Goal: Task Accomplishment & Management: Use online tool/utility

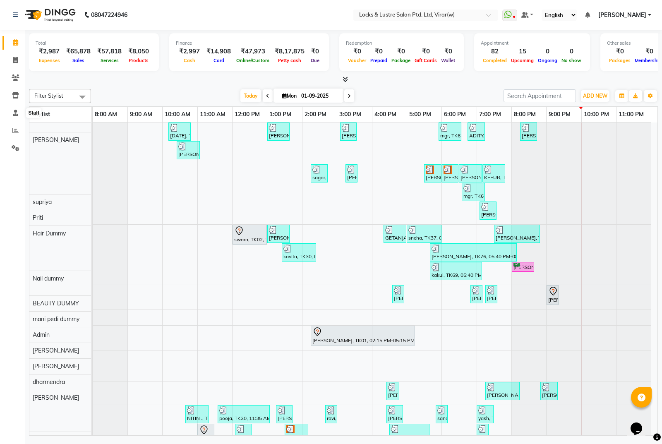
scroll to position [273, 0]
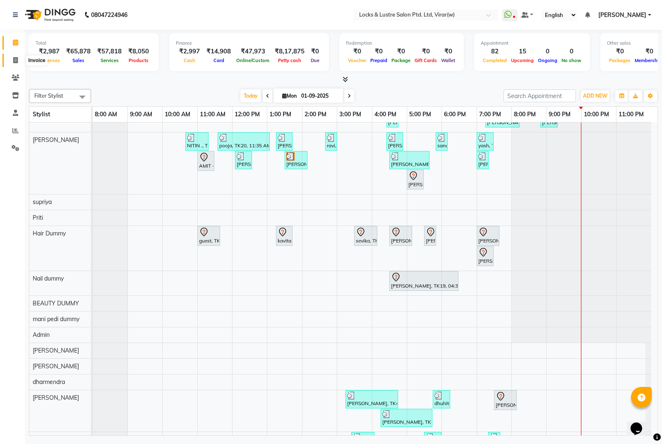
click at [16, 58] on icon at bounding box center [15, 60] width 5 height 6
select select "5944"
select select "service"
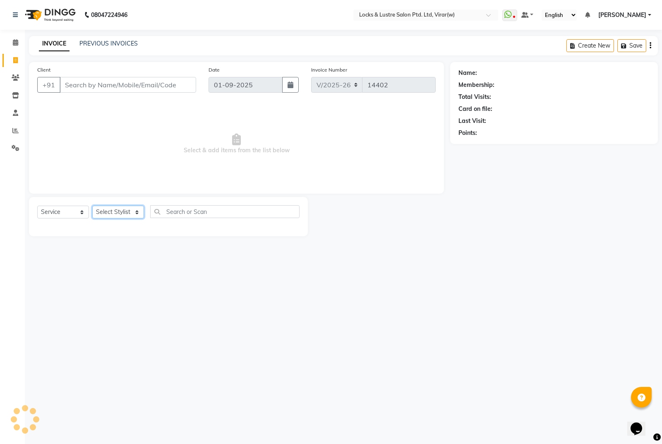
click at [122, 216] on select "Select Stylist" at bounding box center [118, 212] width 52 height 13
click at [132, 212] on select "Select Stylist" at bounding box center [118, 212] width 52 height 13
click at [131, 210] on select "Select Stylist" at bounding box center [118, 212] width 52 height 13
select select "80293"
click at [92, 206] on select "Select Stylist AARTI Abdul Khan Adil Admin AJAY AKASH NHAVI ANUSHKA Ashwini Saw…" at bounding box center [118, 212] width 52 height 13
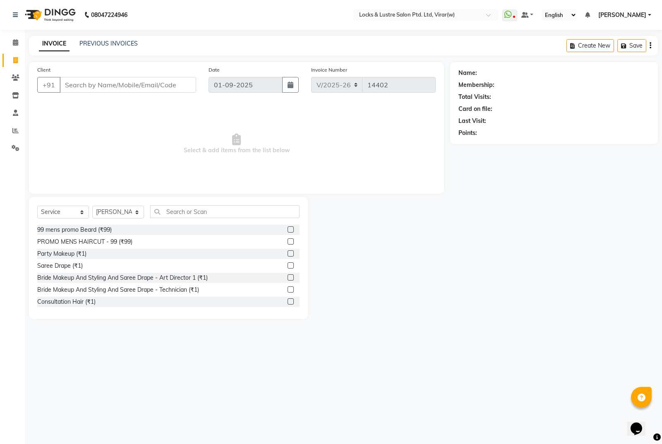
click at [190, 223] on div "Select Service Product Membership Package Voucher Prepaid Gift Card Select Styl…" at bounding box center [168, 214] width 262 height 19
click at [206, 216] on div "Select Service Product Membership Package Voucher Prepaid Gift Card Select Styl…" at bounding box center [168, 214] width 262 height 19
click at [206, 216] on input "text" at bounding box center [224, 211] width 149 height 13
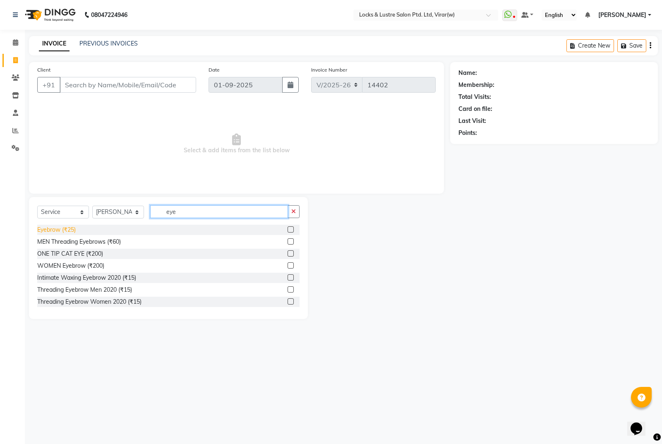
type input "eye"
click at [70, 228] on div "Eyebrow (₹25)" at bounding box center [56, 229] width 38 height 9
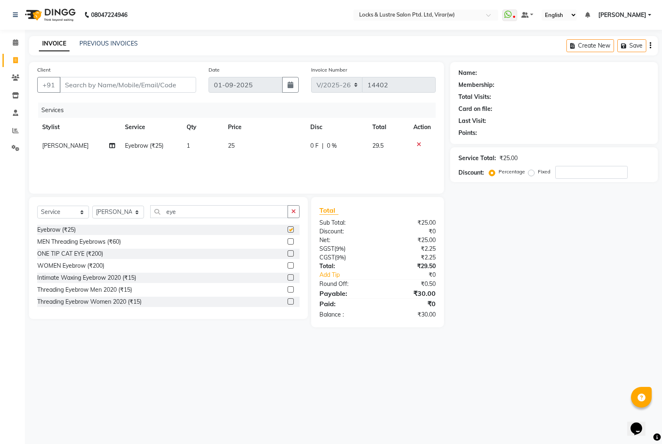
checkbox input "false"
click at [198, 152] on td "1" at bounding box center [202, 146] width 41 height 19
select select "80293"
click at [213, 148] on input "1" at bounding box center [217, 147] width 26 height 13
type input "5"
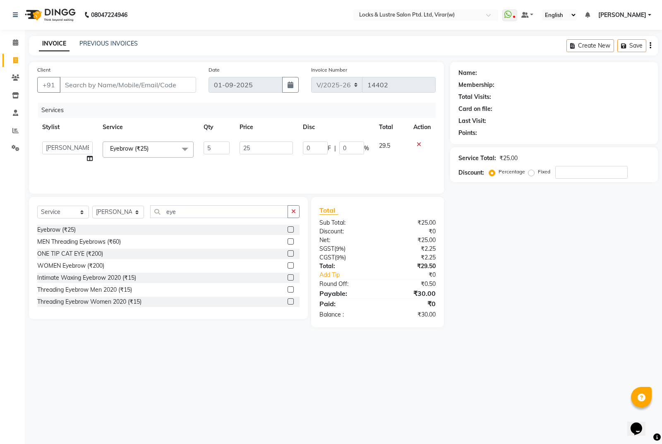
click at [563, 283] on div "Name: Membership: Total Visits: Card on file: Last Visit: Points: Service Total…" at bounding box center [557, 194] width 214 height 265
click at [213, 222] on div "Select Service Product Membership Package Voucher Prepaid Gift Card Select Styl…" at bounding box center [168, 214] width 262 height 19
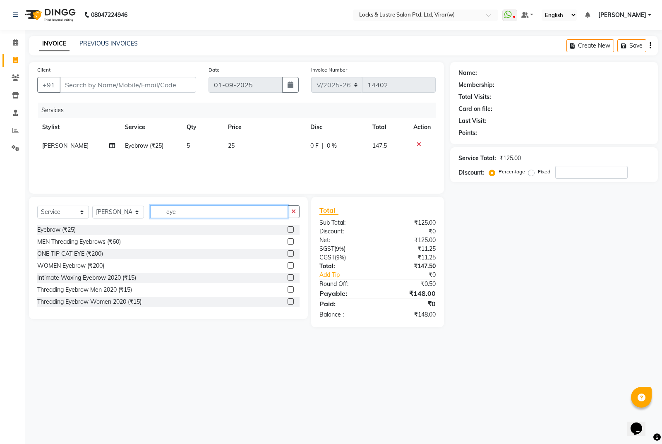
click at [212, 218] on input "eye" at bounding box center [219, 211] width 138 height 13
type input "e"
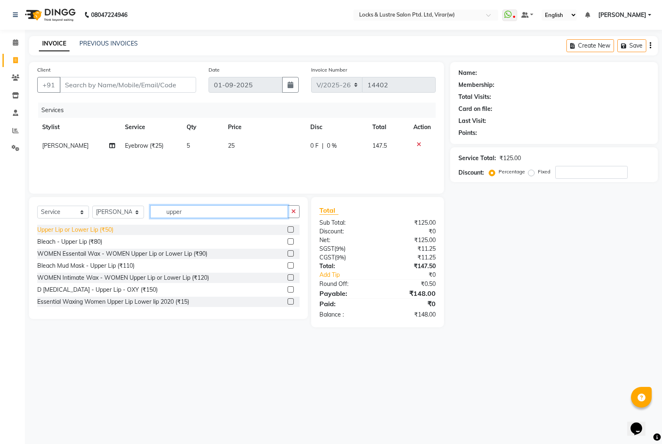
type input "upper"
click at [103, 231] on div "Upper Lip or Lower Lip (₹50)" at bounding box center [75, 229] width 76 height 9
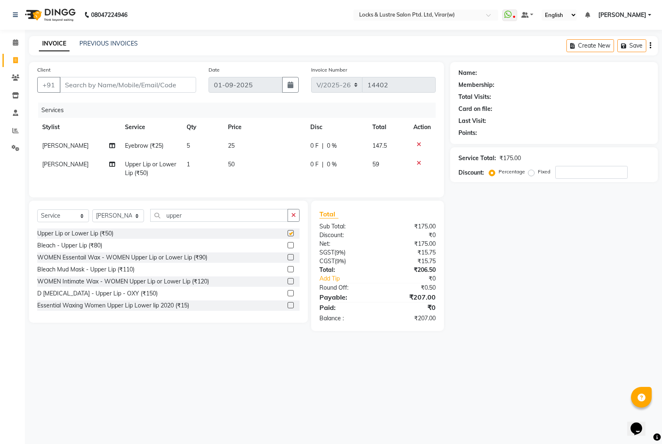
checkbox input "false"
click at [242, 175] on td "50" at bounding box center [264, 168] width 82 height 27
select select "80293"
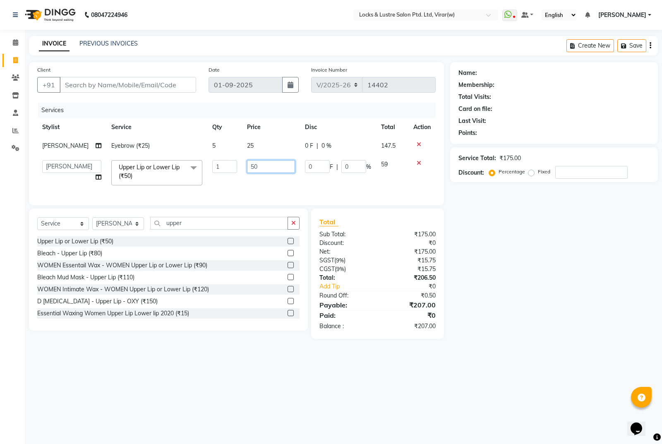
click at [259, 170] on input "50" at bounding box center [271, 166] width 48 height 13
type input "5"
type input "120"
click at [483, 223] on div "Name: Membership: Total Visits: Card on file: Last Visit: Points: Service Total…" at bounding box center [557, 200] width 214 height 277
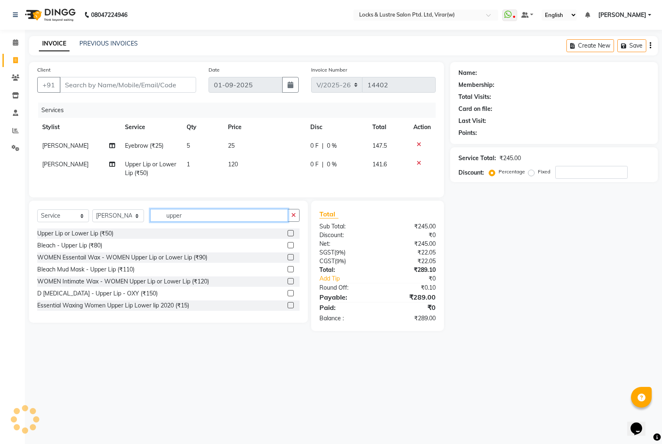
click at [218, 218] on input "upper" at bounding box center [219, 215] width 138 height 13
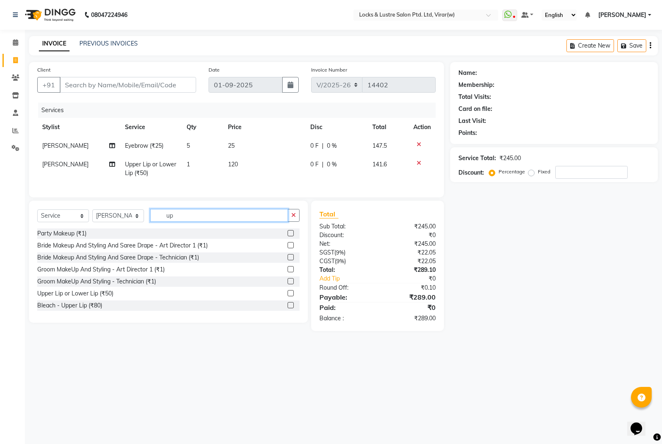
type input "u"
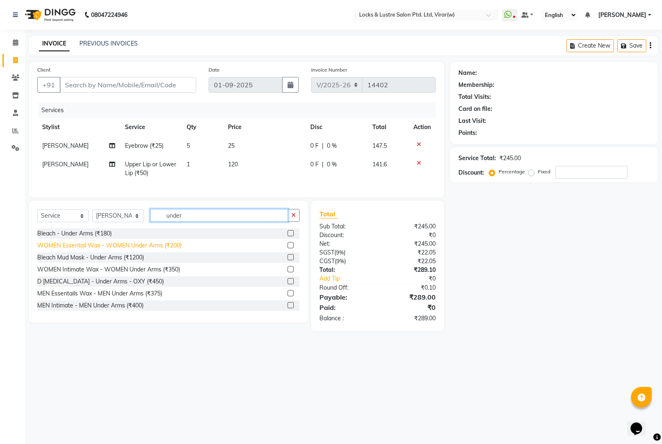
type input "under"
click at [140, 250] on div "WOMEN Essentail Wax - WOMEN Under Arms (₹200)" at bounding box center [109, 245] width 144 height 9
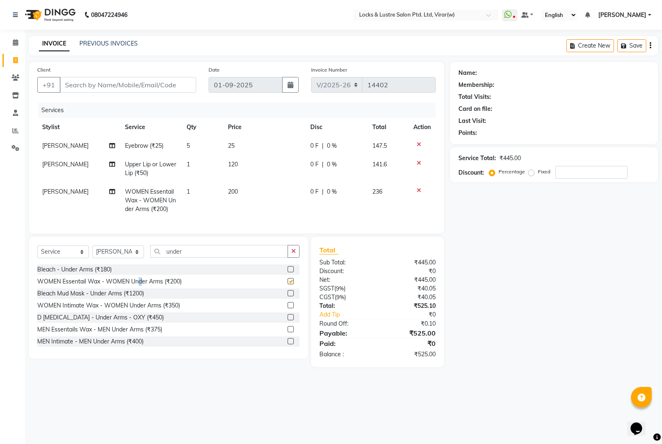
checkbox input "false"
click at [252, 188] on td "200" at bounding box center [264, 200] width 82 height 36
select select "80293"
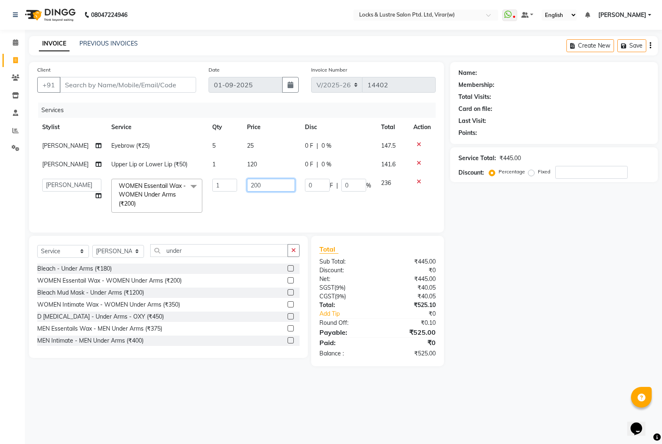
click at [273, 192] on input "200" at bounding box center [271, 185] width 48 height 13
type input "2"
type input "350"
click at [552, 310] on div "Name: Membership: Total Visits: Card on file: Last Visit: Points: Service Total…" at bounding box center [557, 214] width 214 height 304
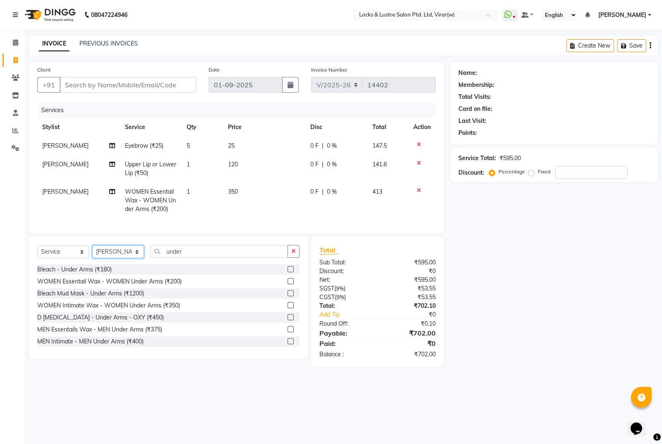
click at [128, 254] on select "Select Stylist AARTI Abdul Khan Adil Admin AJAY AKASH NHAVI ANUSHKA Ashwini Saw…" at bounding box center [118, 251] width 52 height 13
select select "79998"
click at [92, 252] on select "Select Stylist AARTI Abdul Khan Adil Admin AJAY AKASH NHAVI ANUSHKA Ashwini Saw…" at bounding box center [118, 251] width 52 height 13
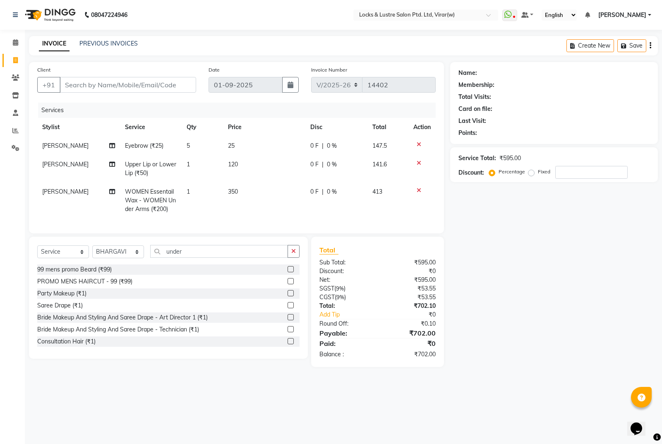
click at [247, 272] on div "99 mens promo Beard (₹99)" at bounding box center [168, 269] width 262 height 10
click at [249, 258] on input "under" at bounding box center [219, 251] width 138 height 13
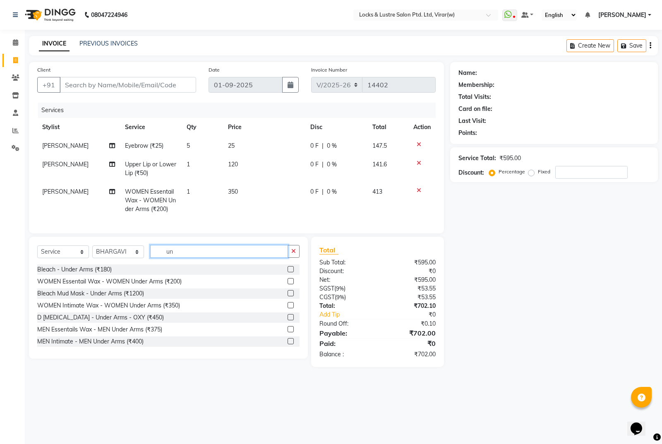
type input "u"
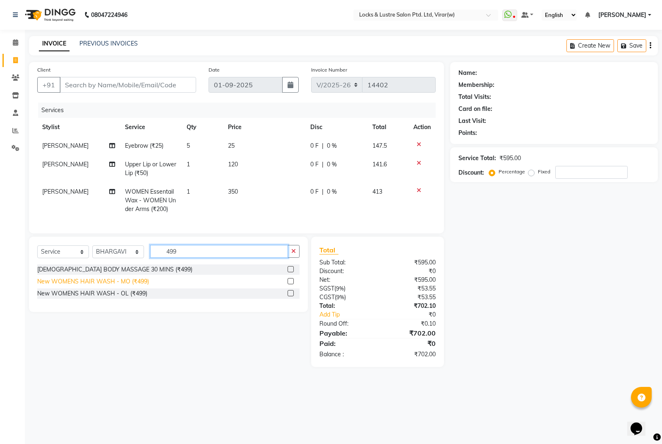
type input "499"
click at [110, 286] on div "New WOMENS HAIR WASH - MO (₹499)" at bounding box center [93, 281] width 112 height 9
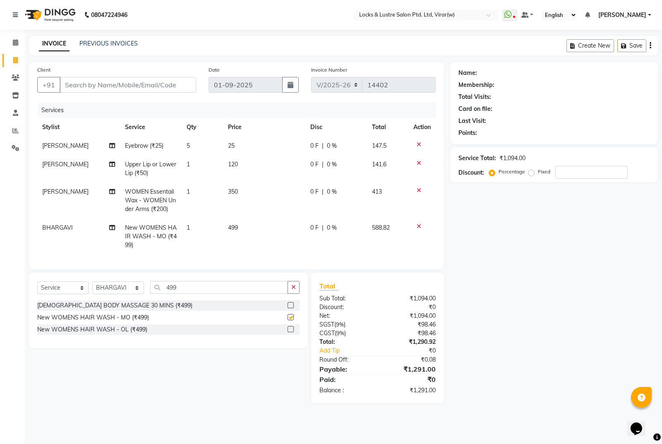
checkbox input "false"
click at [475, 298] on div "Name: Membership: Total Visits: Card on file: Last Visit: Points: Service Total…" at bounding box center [557, 232] width 214 height 341
click at [121, 85] on input "Client" at bounding box center [128, 85] width 137 height 16
type input "8"
type input "0"
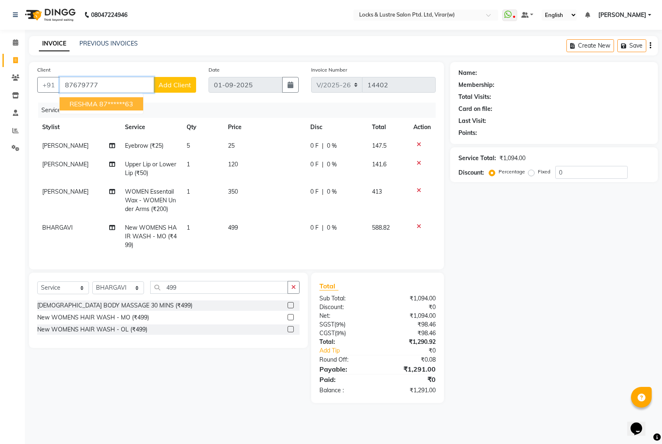
click at [112, 101] on ngb-highlight "87******63" at bounding box center [116, 104] width 34 height 8
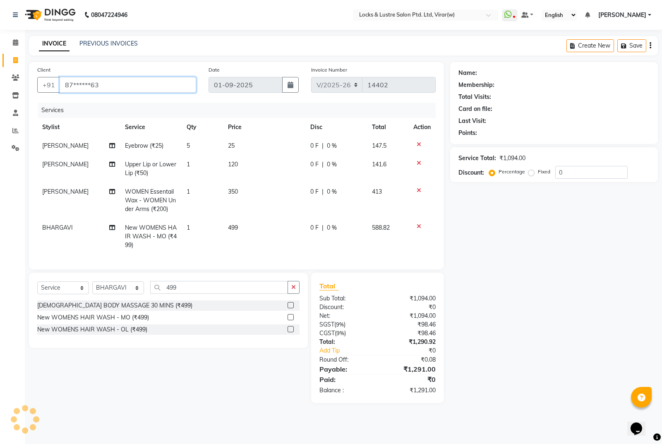
type input "87******63"
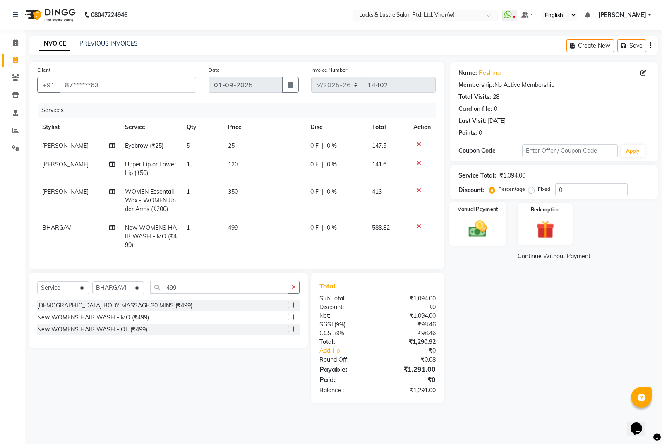
click at [483, 233] on img at bounding box center [478, 228] width 30 height 21
click at [554, 257] on span "CASH" at bounding box center [556, 257] width 18 height 10
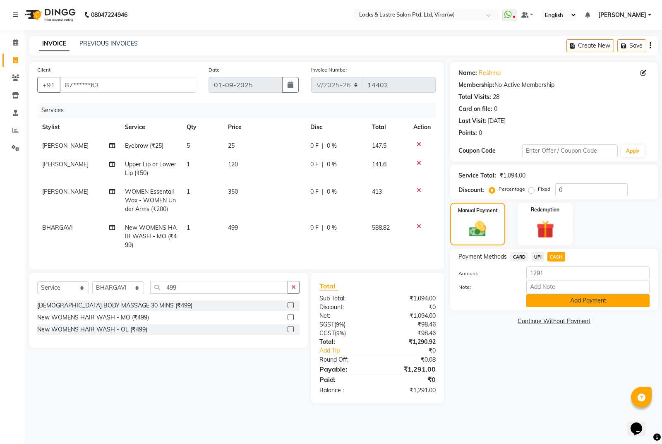
click at [570, 307] on button "Add Payment" at bounding box center [587, 300] width 123 height 13
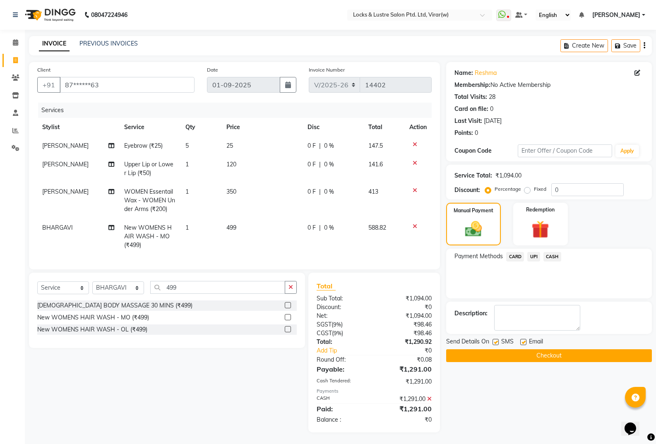
click at [555, 354] on button "Checkout" at bounding box center [549, 355] width 206 height 13
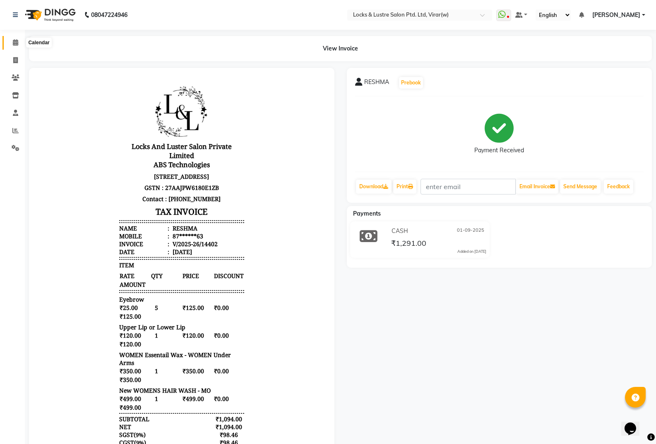
click at [17, 43] on icon at bounding box center [15, 42] width 5 height 6
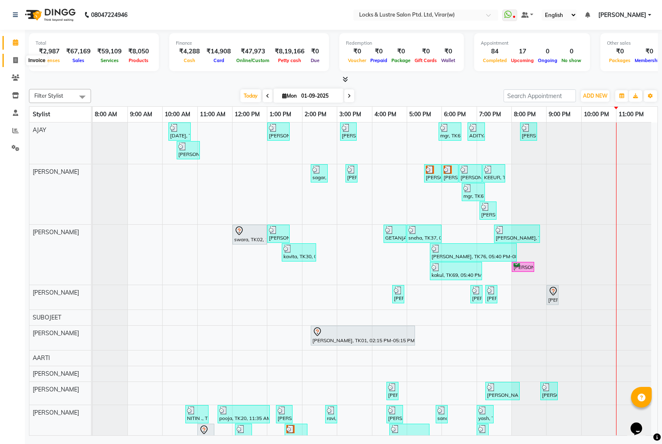
click at [14, 61] on icon at bounding box center [15, 60] width 5 height 6
select select "5944"
select select "service"
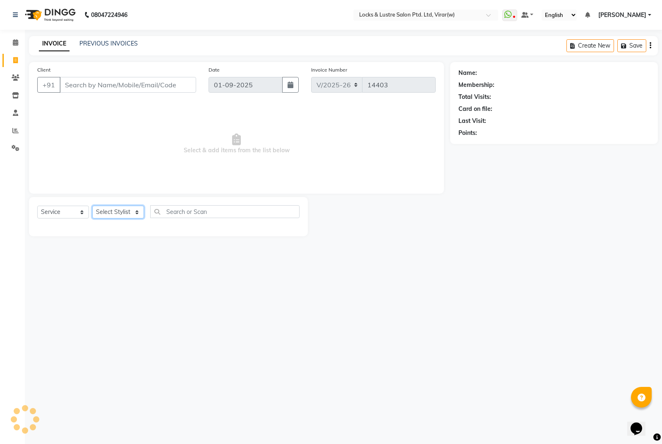
click at [124, 209] on select "Select Stylist" at bounding box center [118, 212] width 52 height 13
click at [189, 177] on span "Select & add items from the list below" at bounding box center [236, 144] width 398 height 83
drag, startPoint x: 139, startPoint y: 206, endPoint x: 129, endPoint y: 213, distance: 11.8
click at [139, 208] on select "Select Stylist" at bounding box center [118, 212] width 52 height 13
click at [130, 209] on select "Select Stylist" at bounding box center [118, 212] width 52 height 13
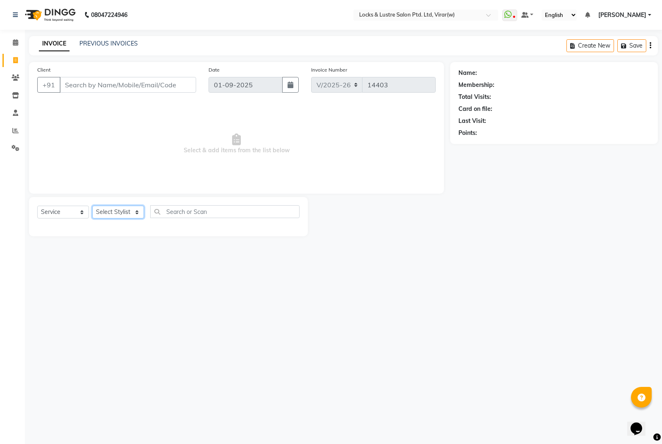
drag, startPoint x: 130, startPoint y: 208, endPoint x: 135, endPoint y: 201, distance: 7.9
click at [131, 208] on select "Select Stylist" at bounding box center [118, 212] width 52 height 13
click at [166, 144] on span "Select & add items from the list below" at bounding box center [236, 144] width 398 height 83
click at [123, 211] on select "Select Stylist" at bounding box center [118, 212] width 52 height 13
click at [137, 205] on div "Select Service Product Membership Package Voucher Prepaid Gift Card Select Styl…" at bounding box center [168, 216] width 279 height 39
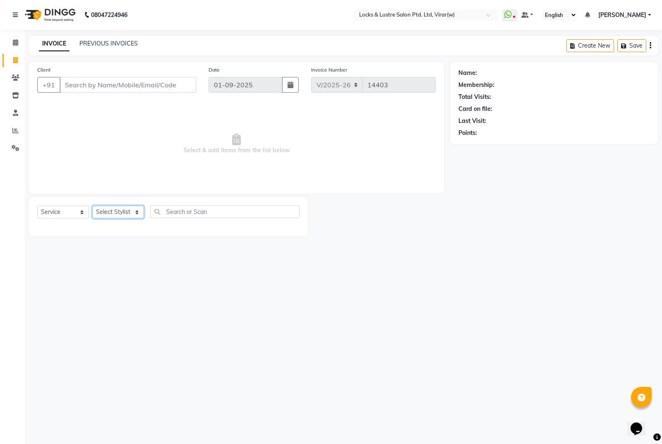
click at [138, 210] on select "Select Stylist" at bounding box center [118, 212] width 52 height 13
click at [662, 319] on div "08047224946 Select Location × Locks & Lustre Salon Ptd. Ltd, Virar(w) WhatsApp …" at bounding box center [331, 222] width 662 height 444
click at [113, 216] on select "Select Stylist AARTI Abdul Khan Adil Admin AJAY AKASH NHAVI ANUSHKA Ashwini Saw…" at bounding box center [118, 212] width 52 height 13
select select "42107"
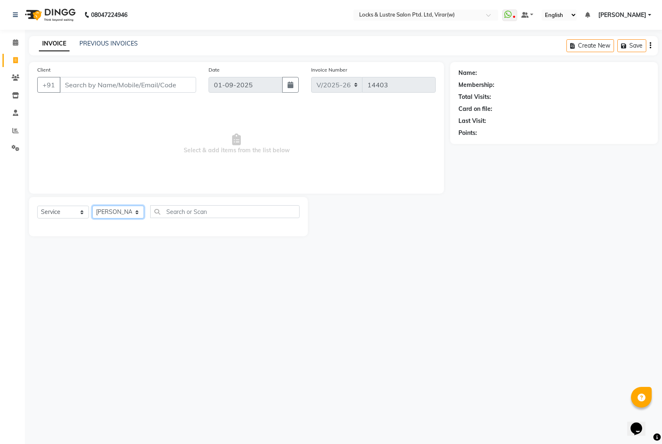
click at [92, 206] on select "Select Stylist AARTI Abdul Khan Adil Admin AJAY AKASH NHAVI ANUSHKA Ashwini Saw…" at bounding box center [118, 212] width 52 height 13
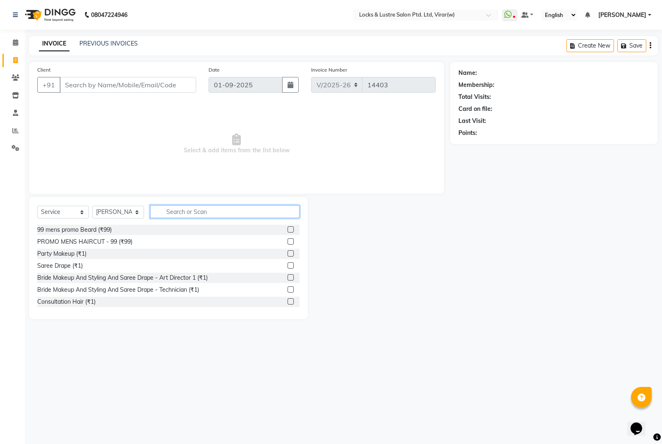
click at [180, 211] on input "text" at bounding box center [224, 211] width 149 height 13
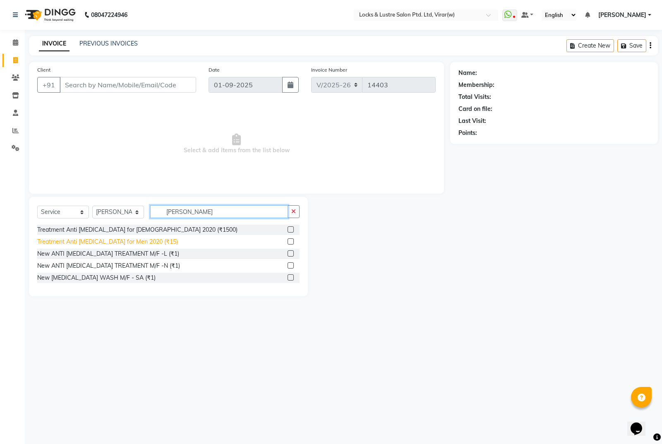
type input "dan"
click at [115, 245] on div "Treatment Anti Dandruff for Men 2020 (₹15)" at bounding box center [107, 241] width 141 height 9
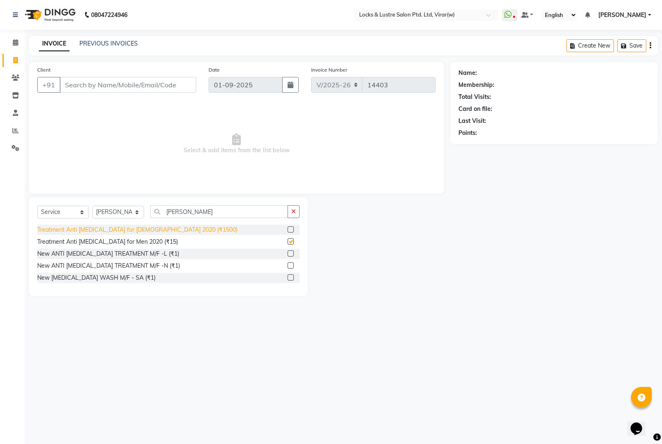
checkbox input "false"
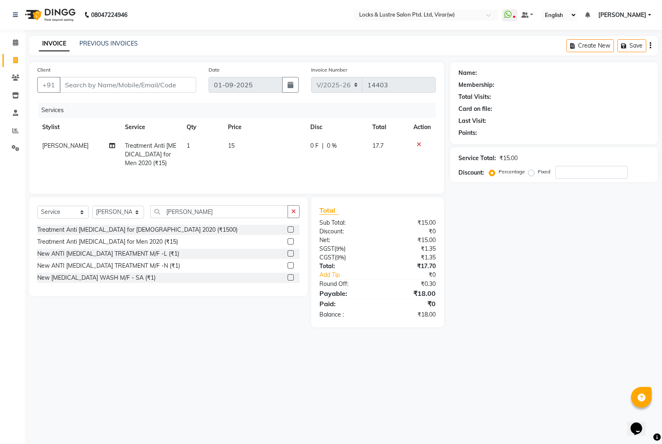
click at [262, 144] on td "15" at bounding box center [264, 155] width 82 height 36
select select "42107"
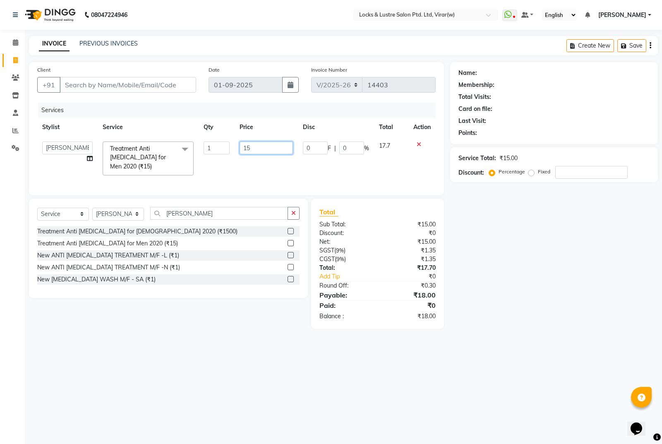
click at [281, 150] on input "15" at bounding box center [266, 147] width 53 height 13
type input "1"
type input "3500"
click at [588, 222] on div "Name: Membership: Total Visits: Card on file: Last Visit: Points: Service Total…" at bounding box center [557, 195] width 214 height 267
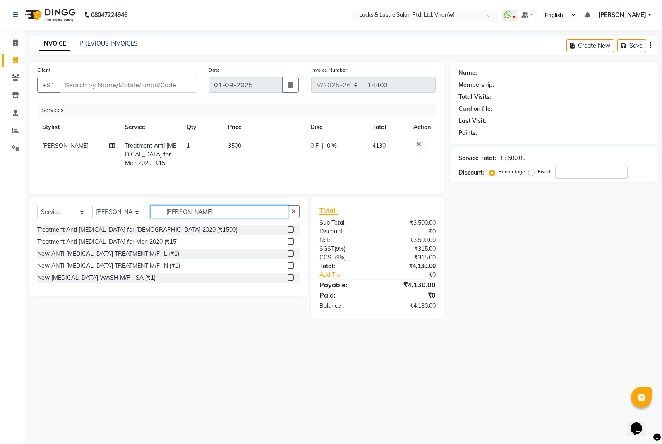
click at [266, 211] on input "dan" at bounding box center [219, 211] width 138 height 13
type input "d"
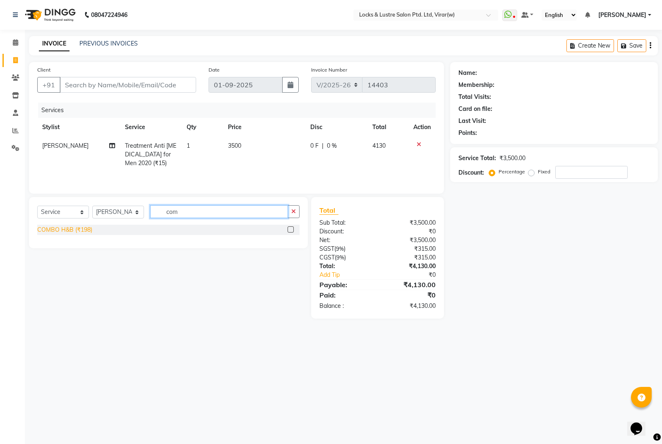
type input "com"
click at [69, 233] on div "COMBO H&B (₹198)" at bounding box center [64, 229] width 55 height 9
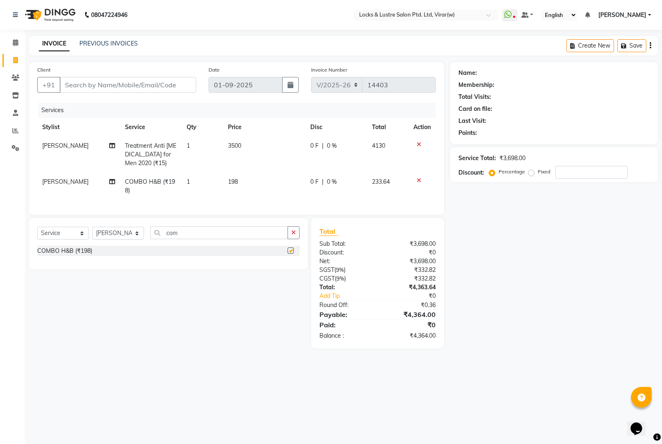
checkbox input "false"
click at [140, 240] on select "Select Stylist AARTI Abdul Khan Adil Admin AJAY AKASH NHAVI ANUSHKA Ashwini Saw…" at bounding box center [118, 233] width 52 height 13
select select "80293"
click at [92, 233] on select "Select Stylist AARTI Abdul Khan Adil Admin AJAY AKASH NHAVI ANUSHKA Ashwini Saw…" at bounding box center [118, 233] width 52 height 13
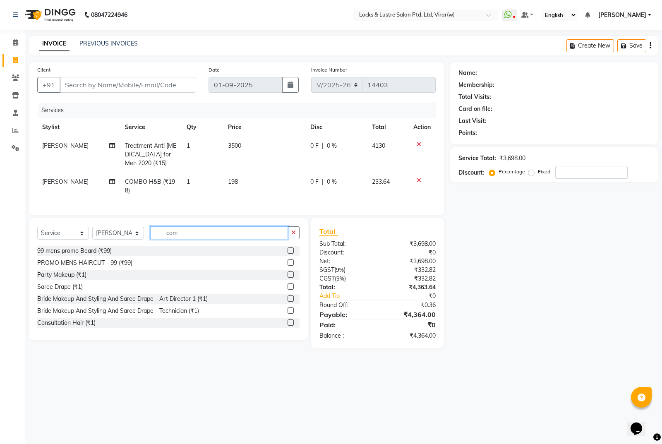
click at [247, 235] on input "com" at bounding box center [219, 232] width 138 height 13
type input "c"
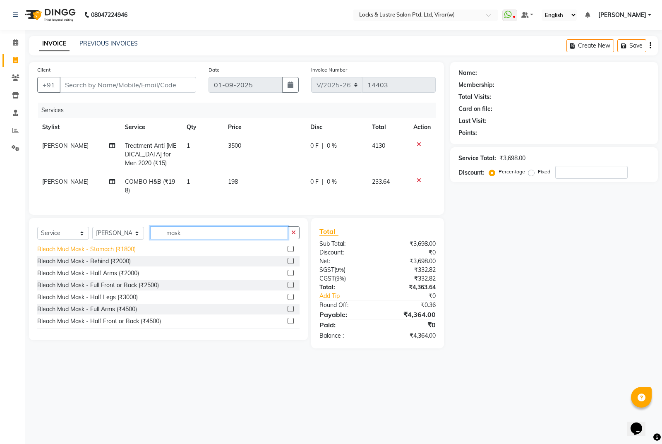
scroll to position [83, 0]
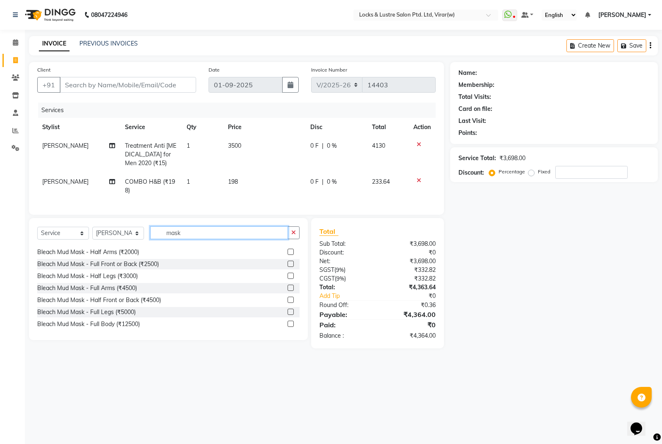
click at [212, 239] on input "mask" at bounding box center [219, 232] width 138 height 13
type input "m"
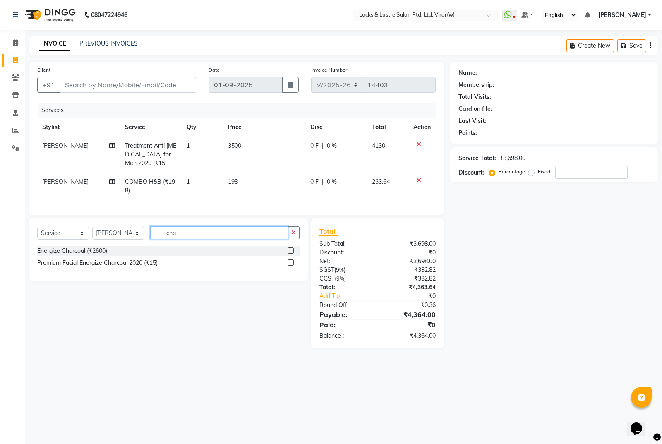
scroll to position [0, 0]
click at [218, 239] on input "char" at bounding box center [219, 232] width 138 height 13
type input "c"
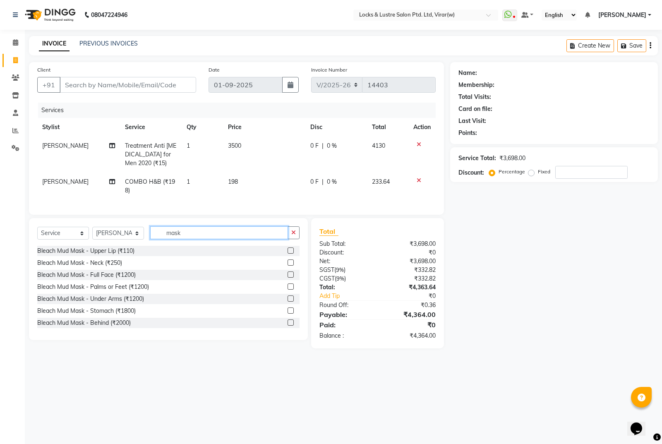
click at [203, 238] on input "mask" at bounding box center [219, 232] width 138 height 13
type input "m"
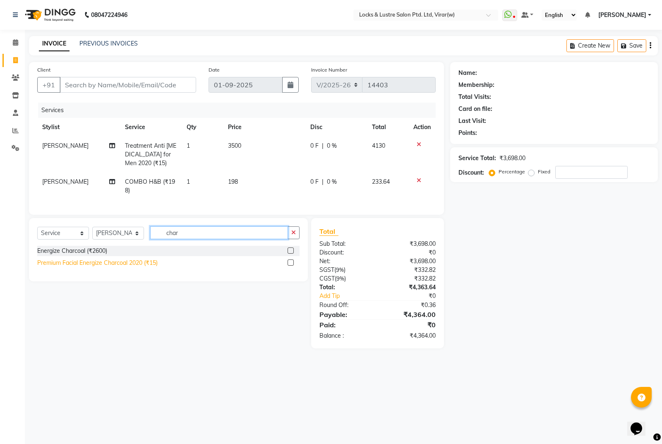
type input "char"
click at [92, 267] on div "Premium Facial Energize Charcoal 2020 (₹15)" at bounding box center [97, 263] width 120 height 9
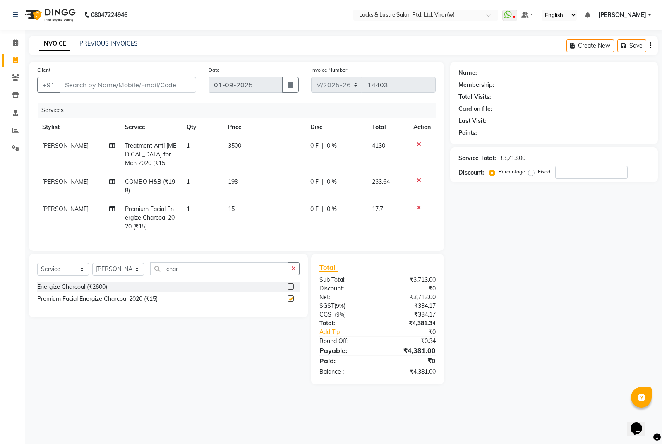
checkbox input "false"
click at [240, 210] on td "15" at bounding box center [264, 218] width 82 height 36
select select "80293"
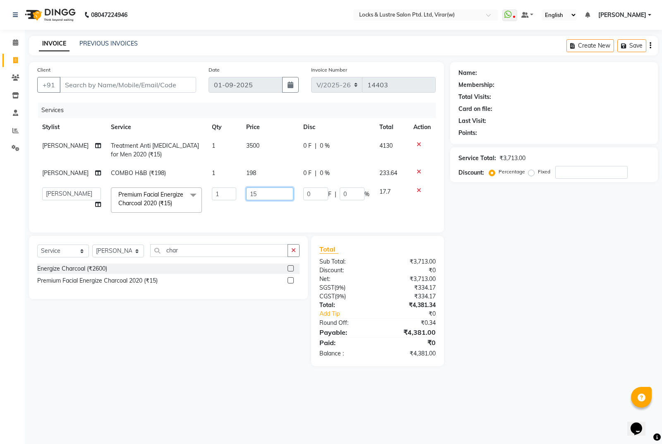
click at [283, 200] on input "15" at bounding box center [269, 193] width 47 height 13
type input "1"
type input "1400"
click at [530, 297] on div "Name: Membership: Total Visits: Card on file: Last Visit: Points: Service Total…" at bounding box center [557, 214] width 214 height 304
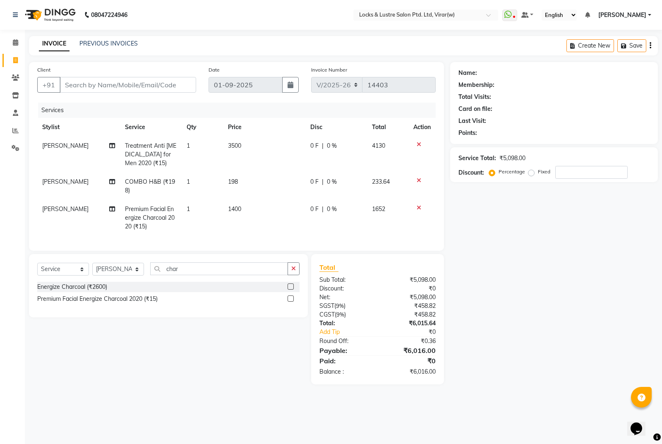
drag, startPoint x: 121, startPoint y: 94, endPoint x: 123, endPoint y: 90, distance: 4.3
click at [121, 92] on div "Client +91" at bounding box center [116, 82] width 171 height 34
click at [126, 86] on input "Client" at bounding box center [128, 85] width 137 height 16
type input "8"
type input "0"
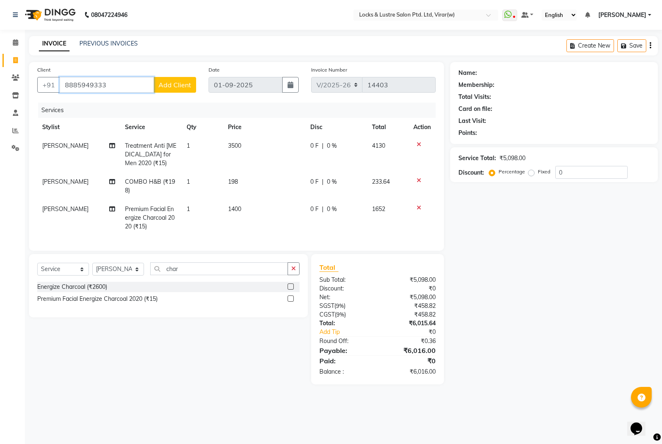
type input "8885949333"
click at [180, 87] on span "Add Client" at bounding box center [174, 85] width 33 height 8
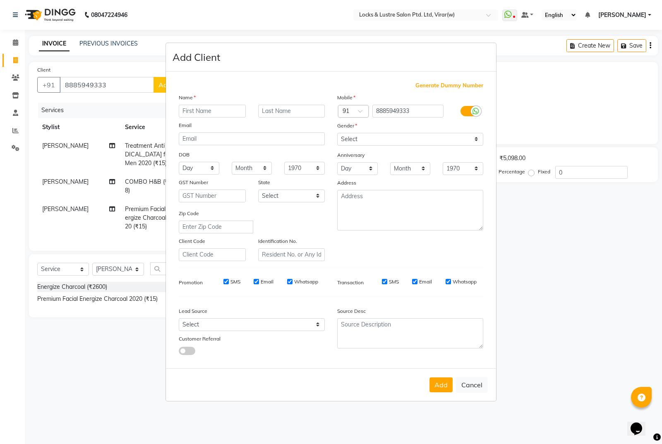
click at [209, 114] on input "text" at bounding box center [212, 111] width 67 height 13
type input "dizuza"
click at [420, 135] on select "Select Male Female Other Prefer Not To Say" at bounding box center [410, 139] width 146 height 13
select select "male"
click at [337, 133] on select "Select Male Female Other Prefer Not To Say" at bounding box center [410, 139] width 146 height 13
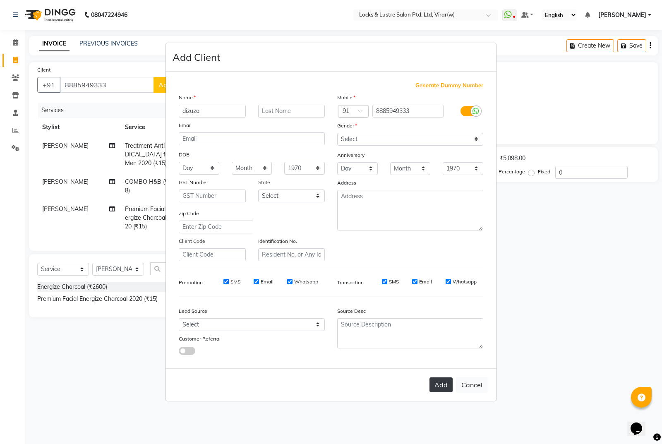
click at [439, 380] on button "Add" at bounding box center [440, 384] width 23 height 15
type input "88******33"
select select
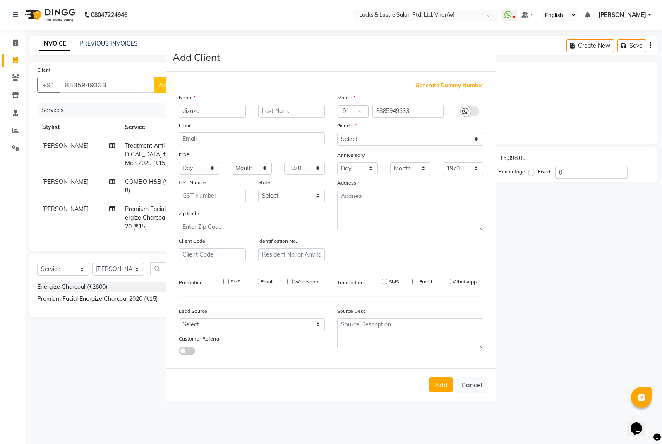
select select
checkbox input "false"
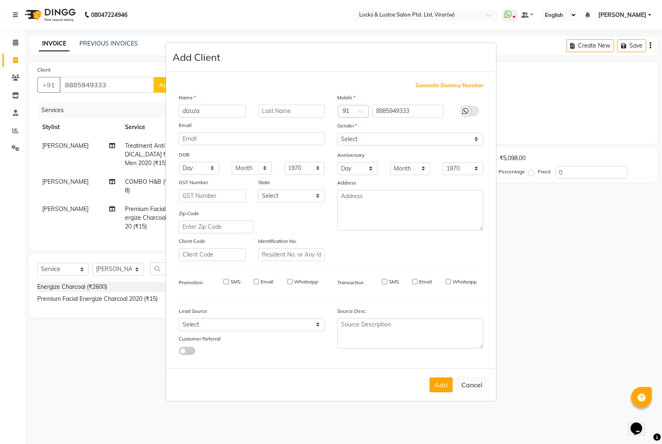
checkbox input "false"
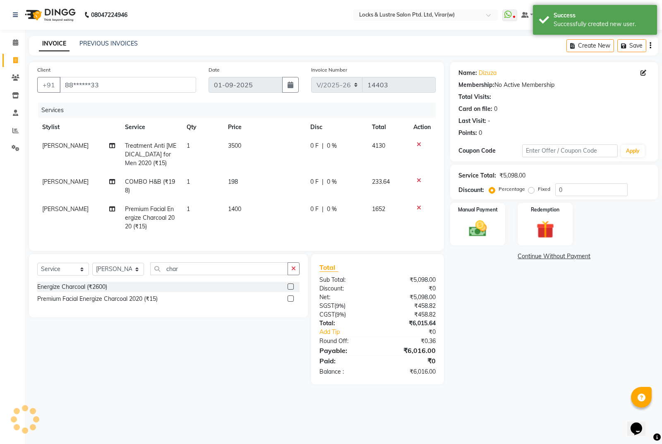
click at [485, 319] on div "Name: Dizuza Membership: No Active Membership Total Visits: Card on file: 0 Las…" at bounding box center [557, 223] width 214 height 322
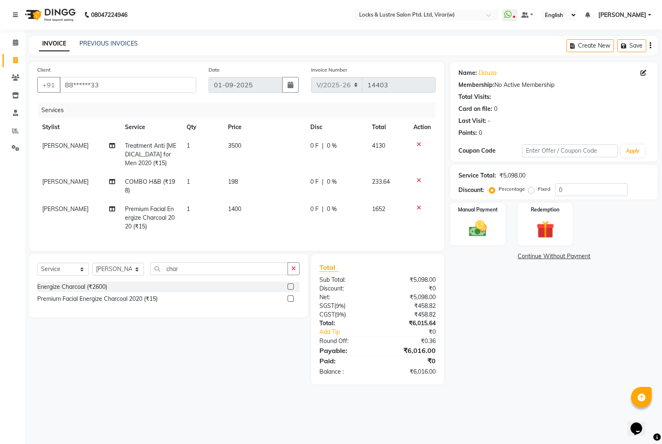
click at [332, 209] on span "0 %" at bounding box center [332, 209] width 10 height 9
select select "80293"
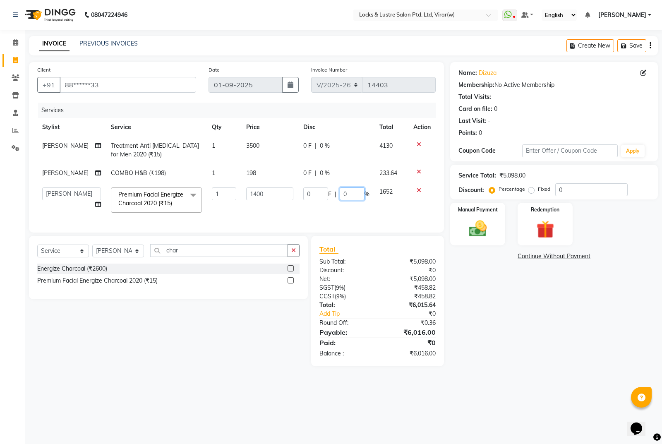
click at [355, 200] on input "0" at bounding box center [352, 193] width 25 height 13
drag, startPoint x: 471, startPoint y: 224, endPoint x: 502, endPoint y: 228, distance: 31.6
click at [471, 224] on img at bounding box center [478, 228] width 30 height 21
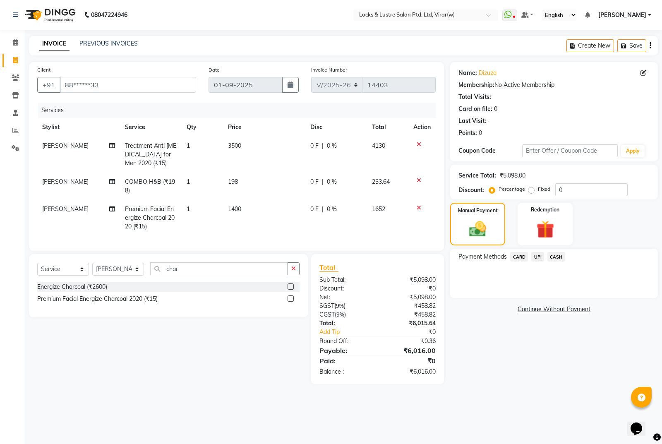
click at [536, 253] on span "UPI" at bounding box center [537, 257] width 13 height 10
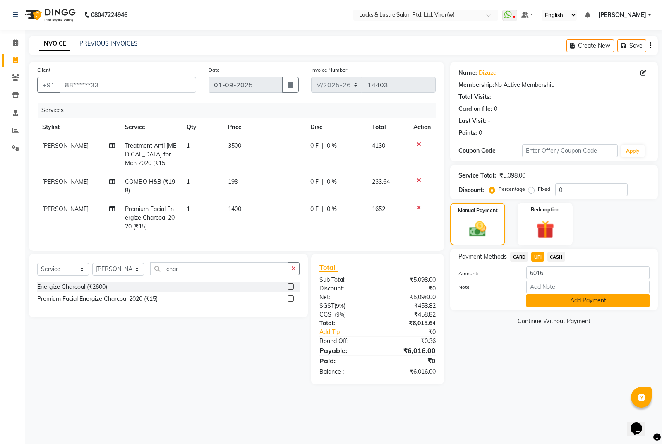
click at [595, 305] on button "Add Payment" at bounding box center [587, 300] width 123 height 13
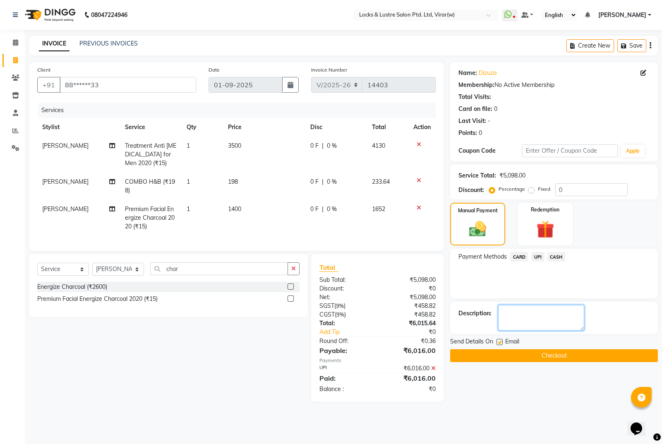
click at [561, 318] on textarea at bounding box center [541, 318] width 86 height 26
type textarea "524461711048"
click at [580, 357] on button "Checkout" at bounding box center [554, 355] width 208 height 13
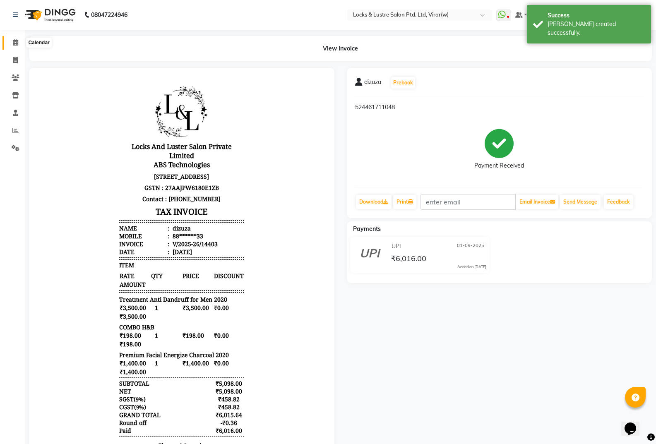
click at [14, 41] on icon at bounding box center [15, 42] width 5 height 6
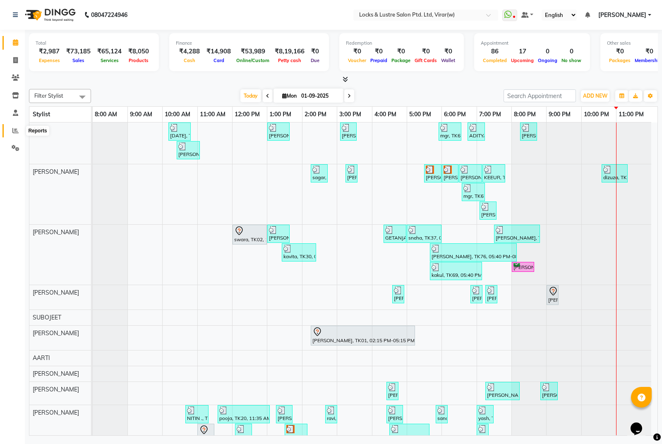
click at [8, 130] on span at bounding box center [15, 131] width 14 height 10
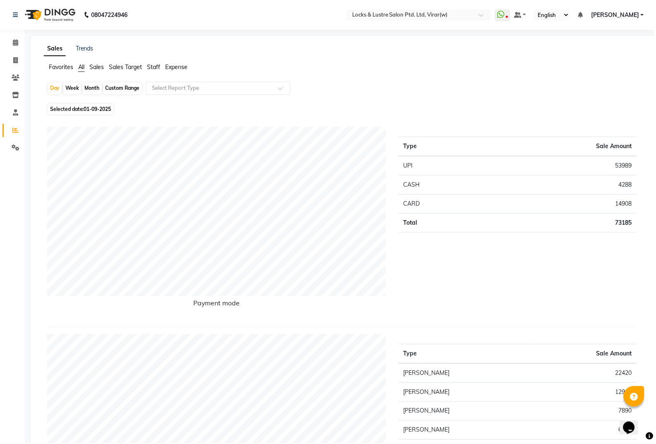
click at [181, 66] on span "Expense" at bounding box center [176, 66] width 22 height 7
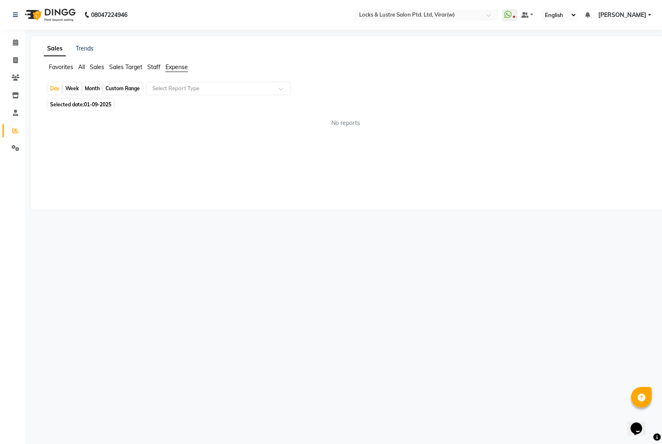
click at [189, 95] on div "Day Week Month Custom Range Select Report Type" at bounding box center [347, 89] width 600 height 15
click at [192, 86] on input "text" at bounding box center [210, 88] width 119 height 8
click at [193, 120] on div "Expense" at bounding box center [218, 120] width 144 height 17
select select "csv"
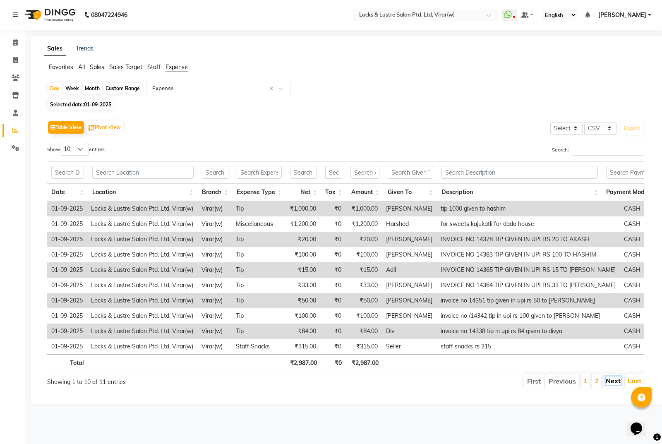
click at [617, 385] on link "Next" at bounding box center [613, 380] width 15 height 8
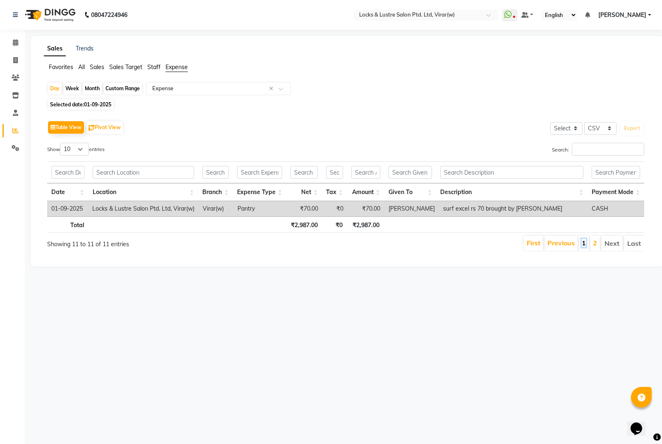
click at [584, 244] on link "1" at bounding box center [584, 243] width 4 height 8
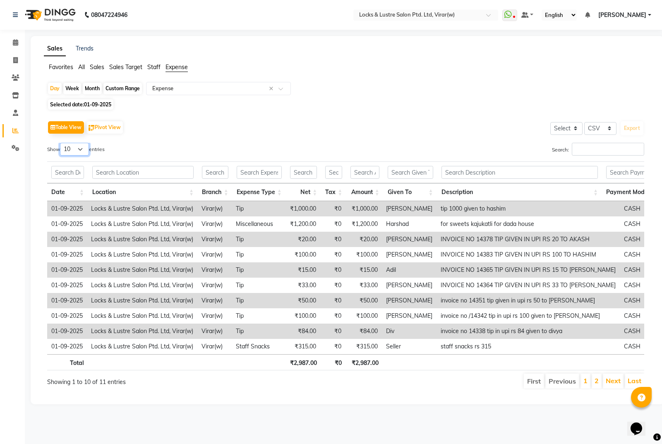
click at [83, 147] on select "10 25 50 100" at bounding box center [74, 149] width 29 height 13
select select "100"
click at [61, 143] on select "10 25 50 100" at bounding box center [74, 149] width 29 height 13
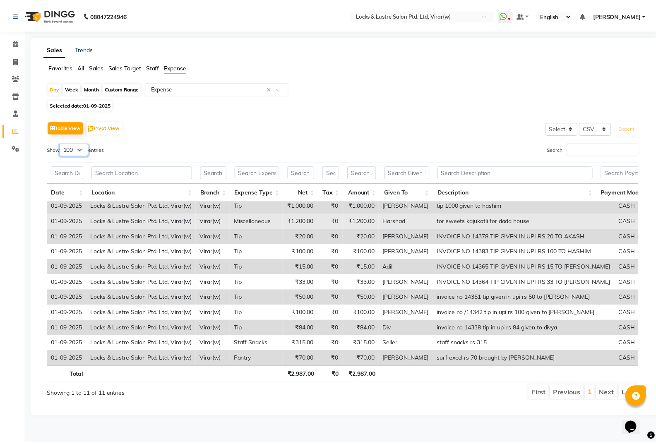
scroll to position [9, 0]
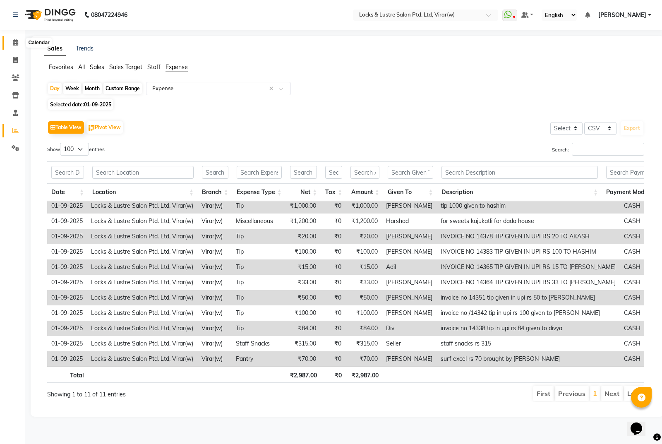
click at [17, 41] on icon at bounding box center [15, 42] width 5 height 6
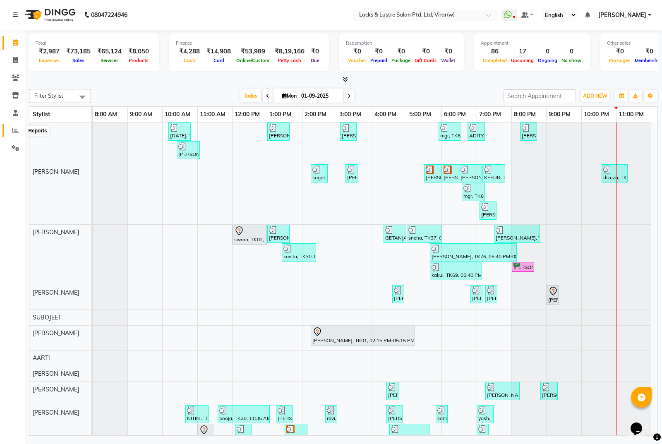
click at [13, 133] on icon at bounding box center [15, 130] width 6 height 6
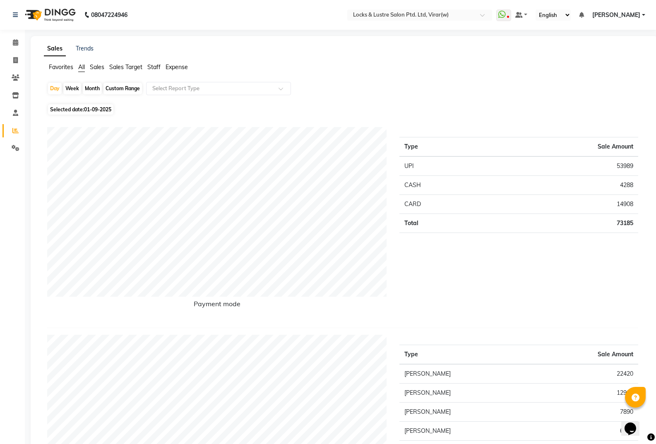
click at [149, 67] on span "Staff" at bounding box center [153, 66] width 13 height 7
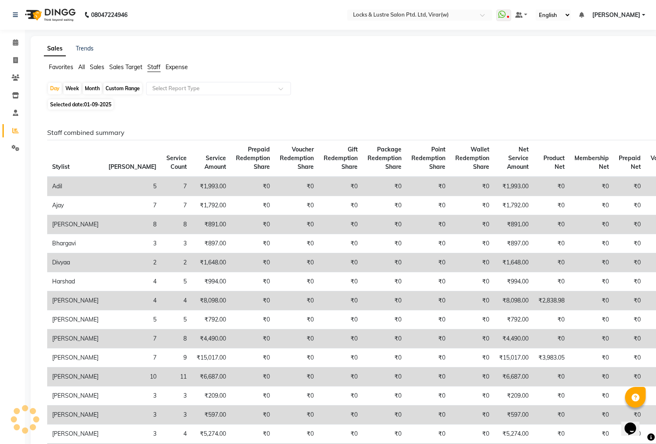
click at [170, 89] on input "text" at bounding box center [210, 88] width 119 height 8
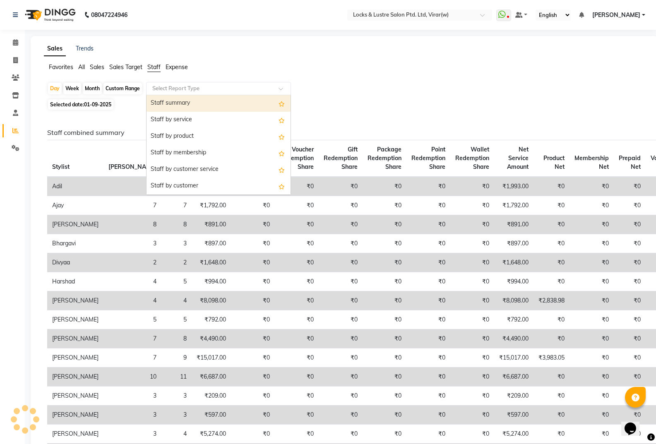
click at [172, 101] on div "Staff summary" at bounding box center [218, 103] width 144 height 17
select select "csv"
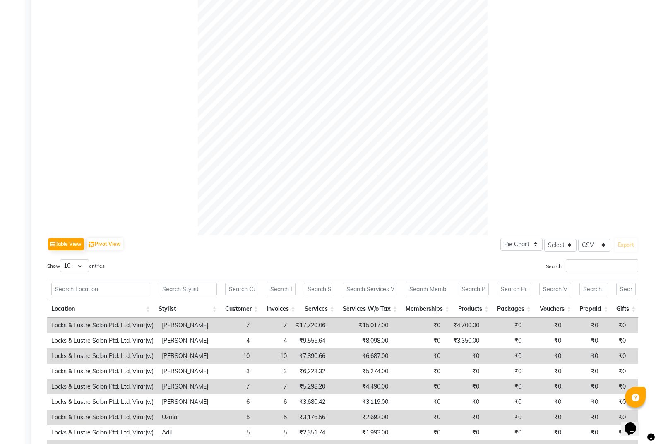
scroll to position [248, 0]
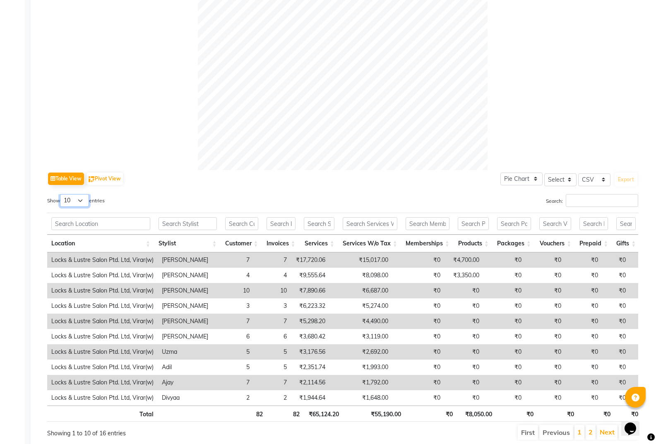
click at [71, 195] on select "10 25 50 100" at bounding box center [74, 200] width 29 height 13
select select "100"
click at [61, 194] on select "10 25 50 100" at bounding box center [74, 200] width 29 height 13
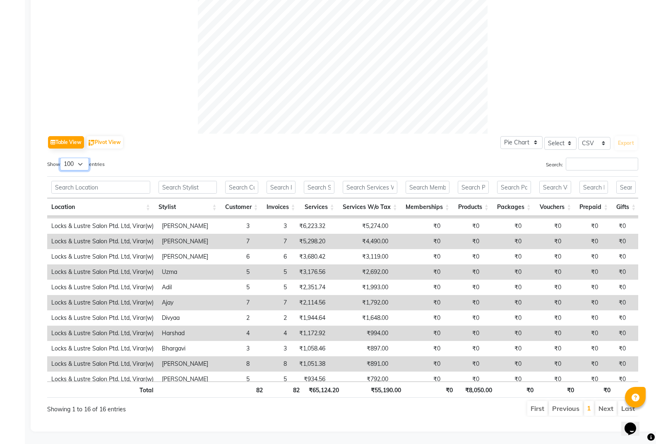
scroll to position [86, 0]
